Goal: Transaction & Acquisition: Purchase product/service

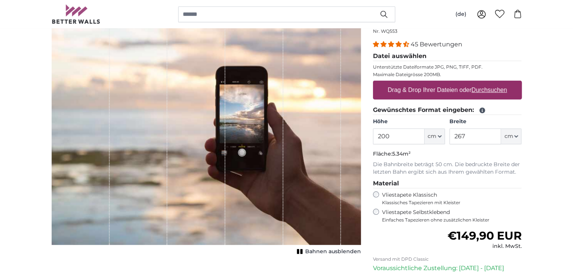
scroll to position [90, 0]
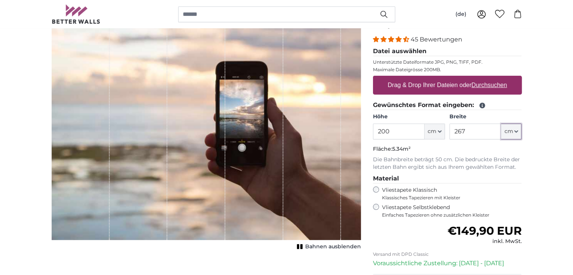
click at [518, 131] on icon "button" at bounding box center [516, 132] width 3 height 2
click at [505, 115] on label "Breite" at bounding box center [486, 117] width 72 height 8
click at [501, 124] on input "267" at bounding box center [476, 132] width 52 height 16
drag, startPoint x: 489, startPoint y: 132, endPoint x: 433, endPoint y: 133, distance: 55.4
click at [433, 133] on div "Höhe 200 ft cm Centimeter (cm) Inches (inch) Feet (ft. in.) Breite 267 ft cm Ce…" at bounding box center [447, 126] width 149 height 26
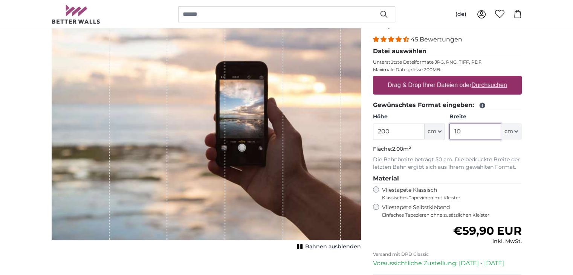
type input "1"
type input "60"
click at [495, 84] on u "Durchsuchen" at bounding box center [489, 85] width 35 height 6
click at [495, 78] on input "Drag & Drop Ihrer Dateien oder Durchsuchen" at bounding box center [447, 77] width 149 height 2
type input "**********"
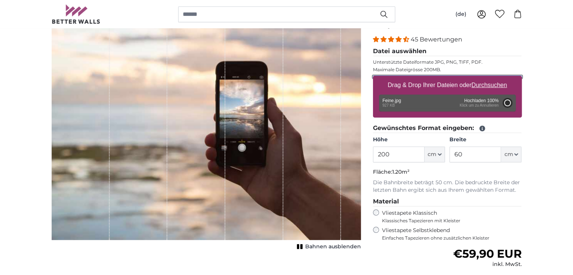
type input "150"
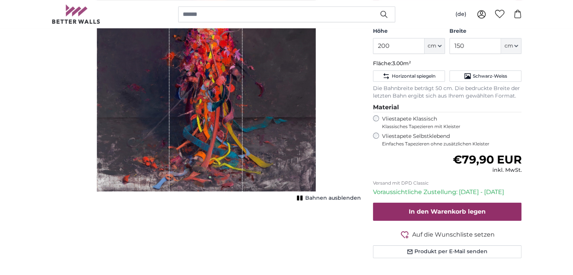
scroll to position [201, 0]
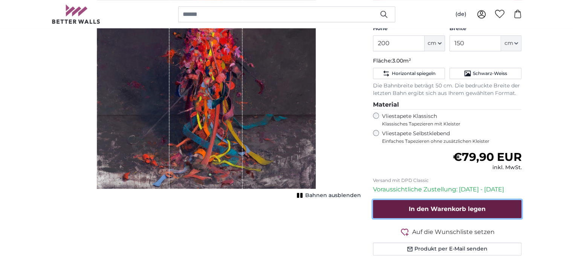
click at [409, 201] on button "In den Warenkorb legen" at bounding box center [447, 209] width 149 height 18
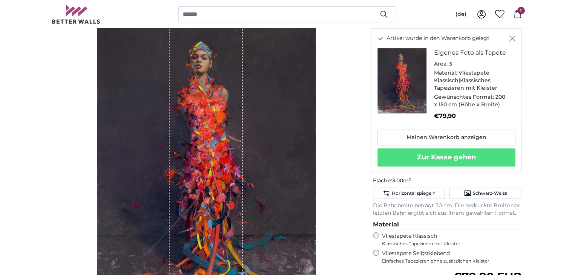
scroll to position [81, 0]
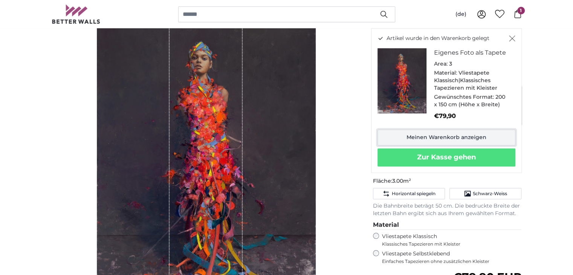
click at [413, 135] on link "Meinen Warenkorb anzeigen" at bounding box center [447, 138] width 138 height 16
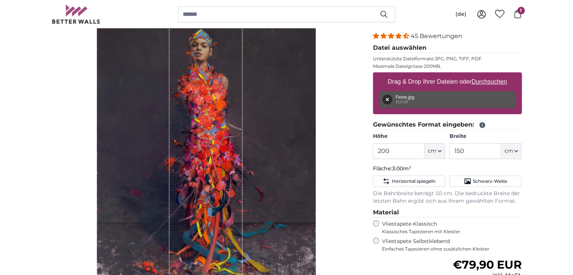
scroll to position [93, 0]
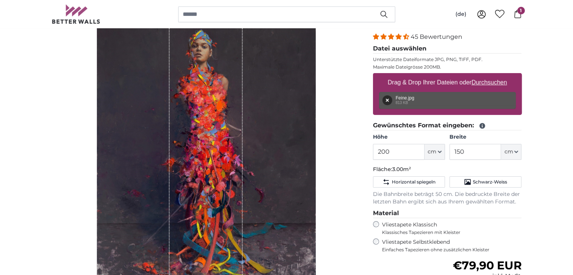
click at [517, 9] on div "(de) Deutsch [DEMOGRAPHIC_DATA] Italiano English 0 1" at bounding box center [492, 15] width 60 height 14
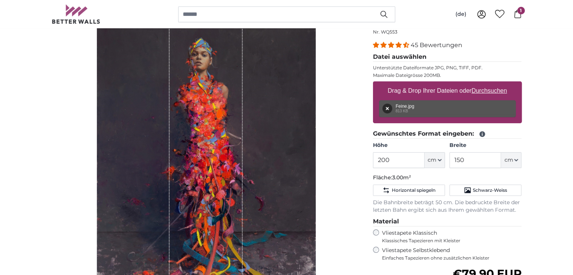
scroll to position [84, 0]
click at [520, 12] on span "1" at bounding box center [522, 11] width 8 height 8
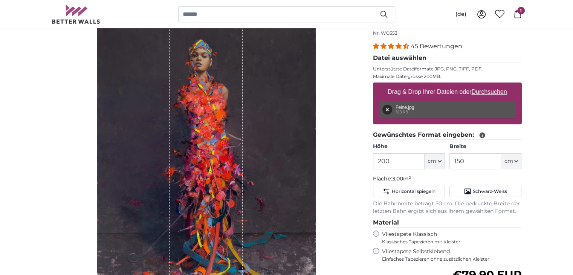
drag, startPoint x: 407, startPoint y: 164, endPoint x: 333, endPoint y: 170, distance: 74.2
click at [333, 170] on product-detail "Abbrechen Bild zuschneiden Bahnen ausblenden Eigenes Foto als Tapete Nr. WQ553 …" at bounding box center [287, 197] width 482 height 389
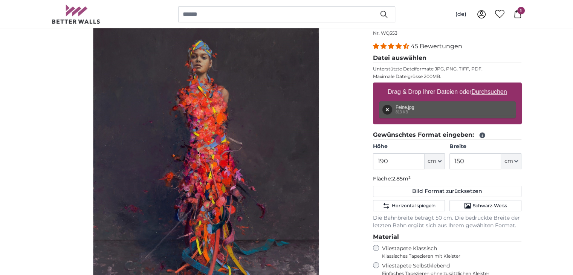
type input "190"
click at [487, 163] on input "150" at bounding box center [476, 161] width 52 height 16
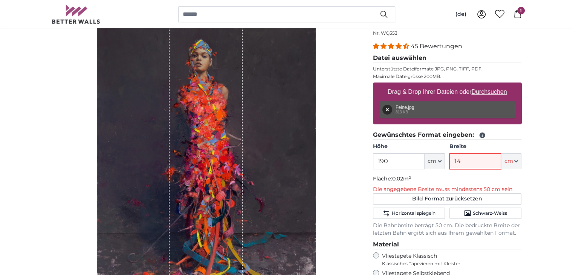
type input "140"
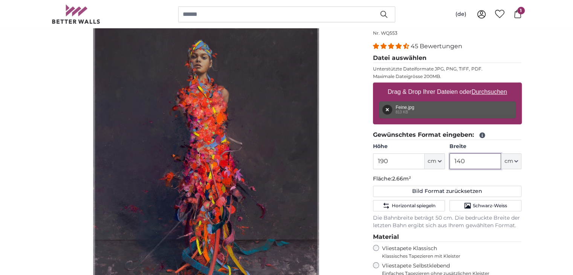
type input "140"
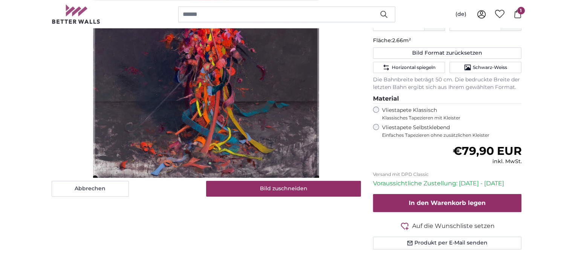
scroll to position [222, 0]
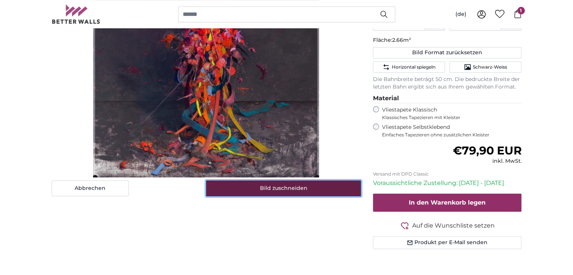
click at [301, 187] on button "Bild zuschneiden" at bounding box center [283, 189] width 155 height 16
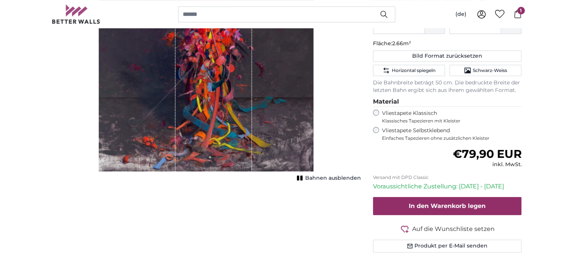
scroll to position [219, 0]
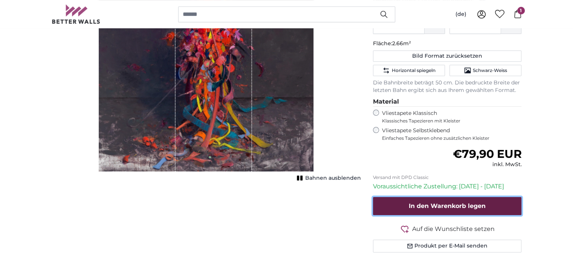
click at [397, 200] on button "In den Warenkorb legen" at bounding box center [447, 206] width 149 height 18
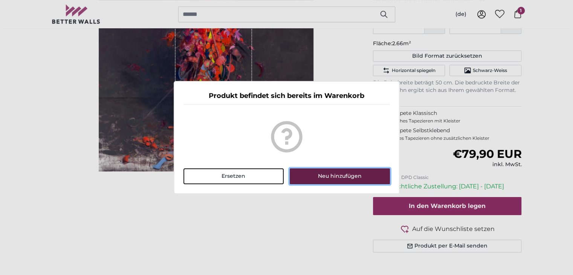
click at [329, 178] on button "Neu hinzufügen" at bounding box center [340, 176] width 100 height 16
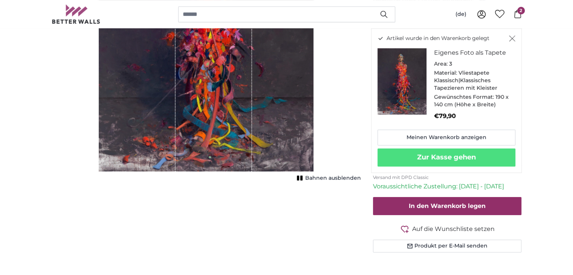
click at [518, 10] on span "2" at bounding box center [522, 11] width 8 height 8
